Goal: Transaction & Acquisition: Purchase product/service

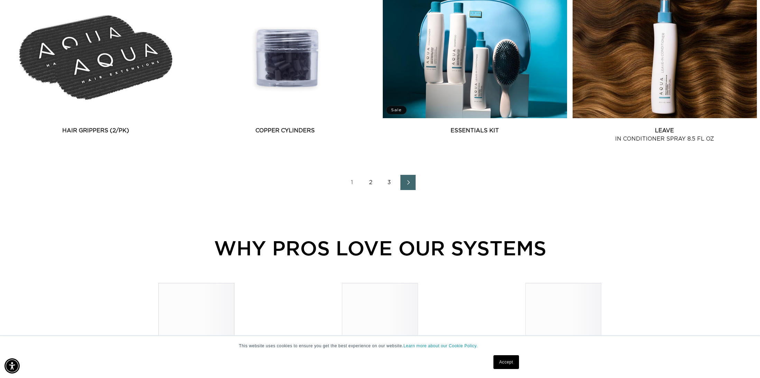
scroll to position [979, 0]
click at [412, 184] on icon "Next page" at bounding box center [408, 182] width 9 height 5
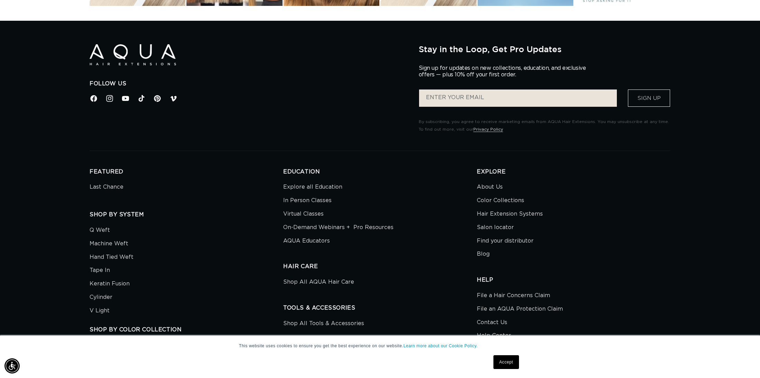
scroll to position [1625, 0]
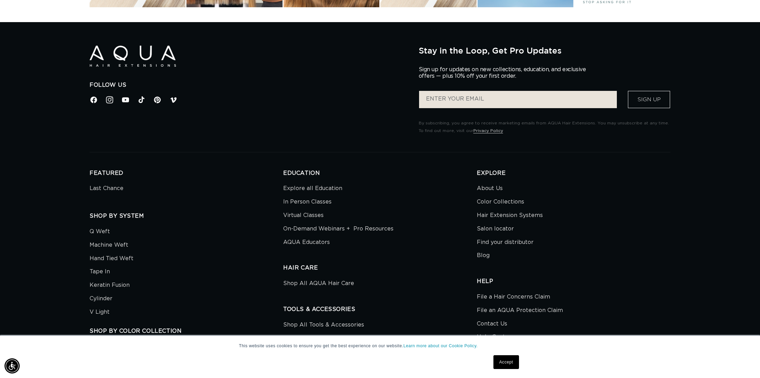
click at [109, 101] on icon at bounding box center [109, 99] width 9 height 9
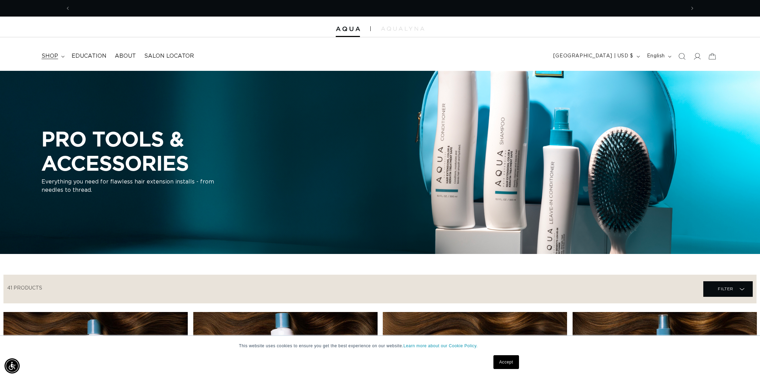
scroll to position [0, 1229]
click at [65, 57] on summary "shop" at bounding box center [52, 56] width 30 height 16
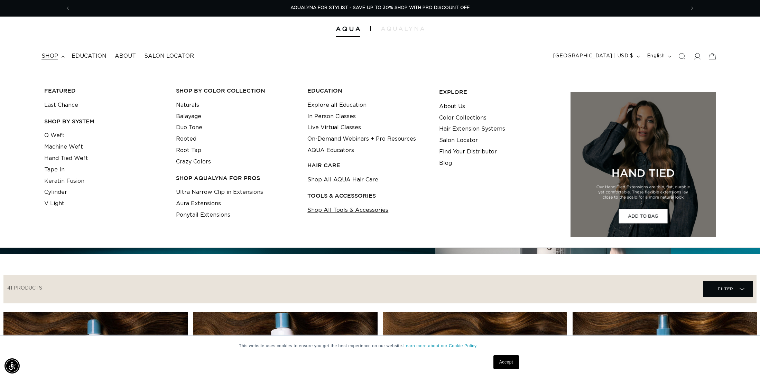
click at [318, 211] on link "Shop All Tools & Accessories" at bounding box center [347, 210] width 81 height 11
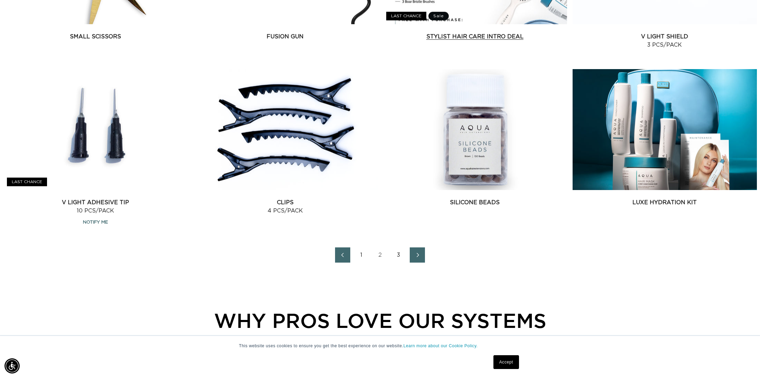
scroll to position [0, 1229]
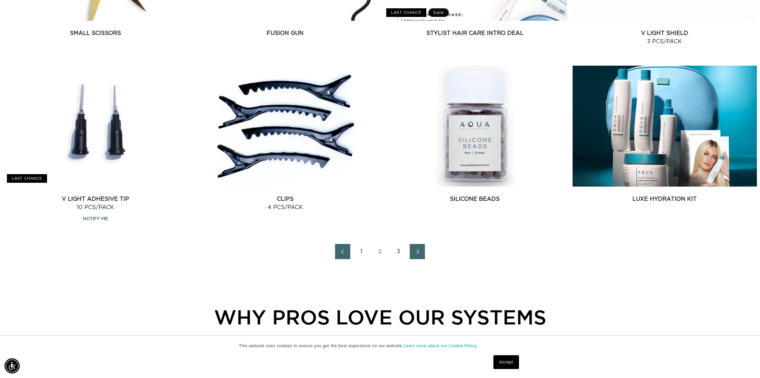
click at [416, 254] on span "Next page" at bounding box center [417, 251] width 4 height 8
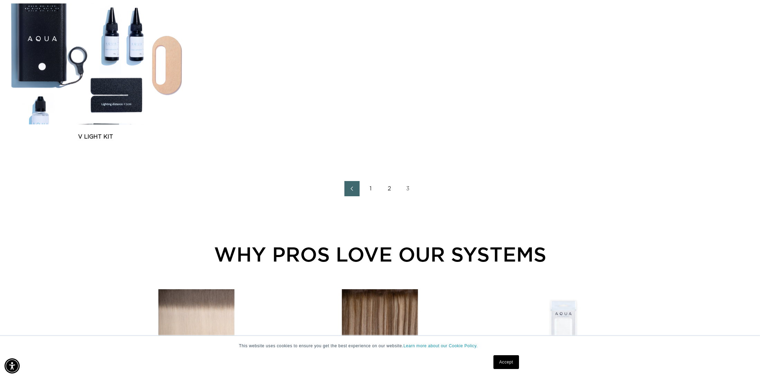
scroll to position [0, 615]
click at [389, 188] on link "2" at bounding box center [389, 188] width 15 height 15
